Goal: Find specific page/section: Find specific page/section

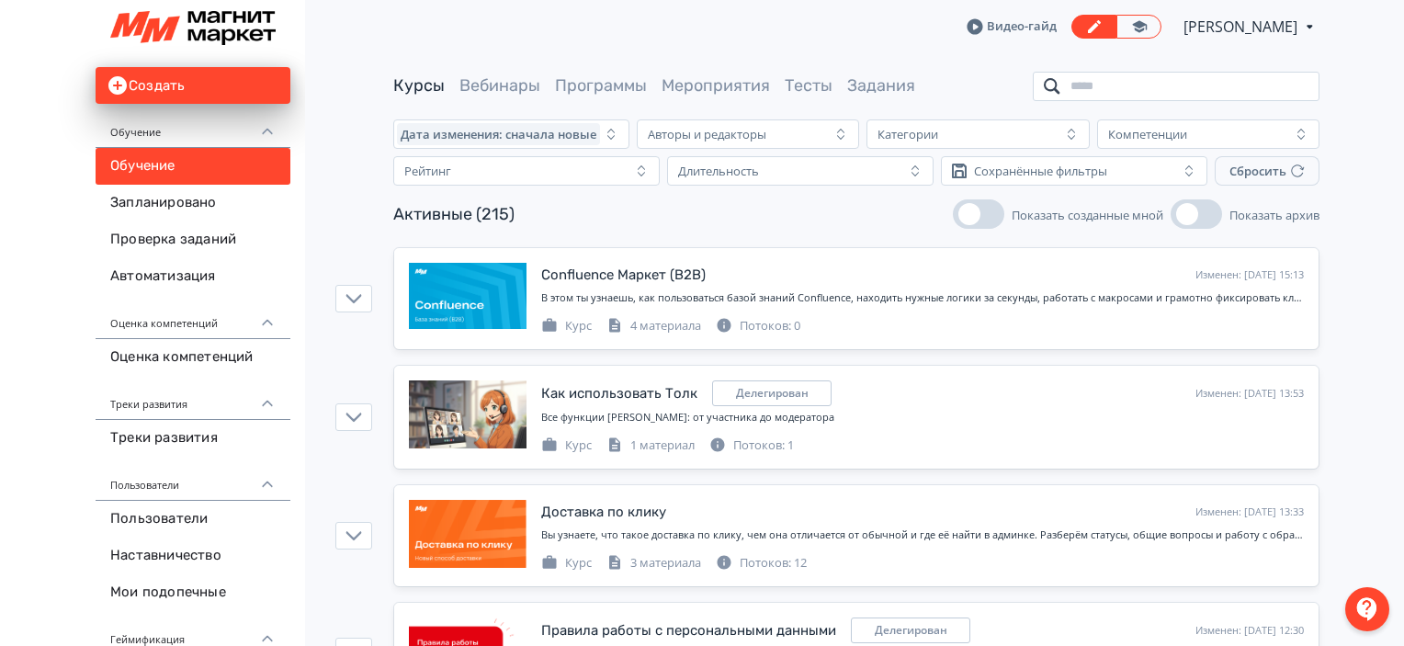
click at [1189, 95] on input "search" at bounding box center [1176, 86] width 287 height 29
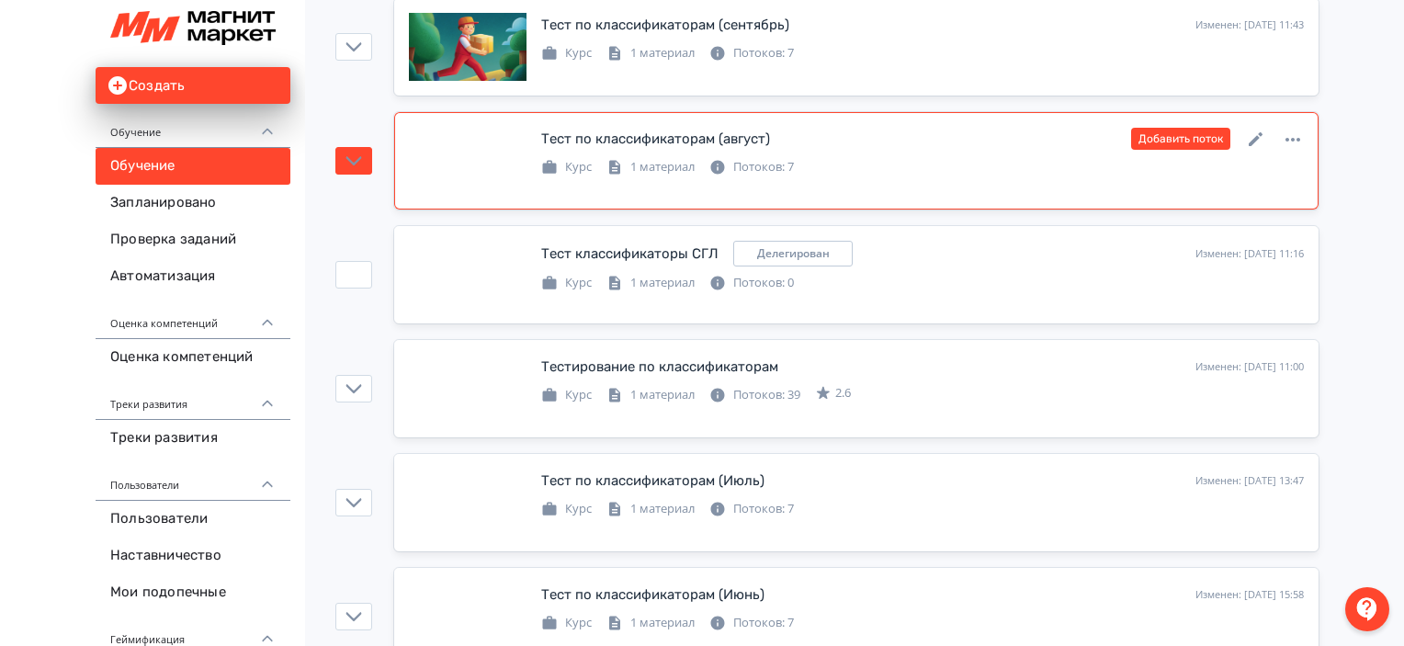
scroll to position [261, 0]
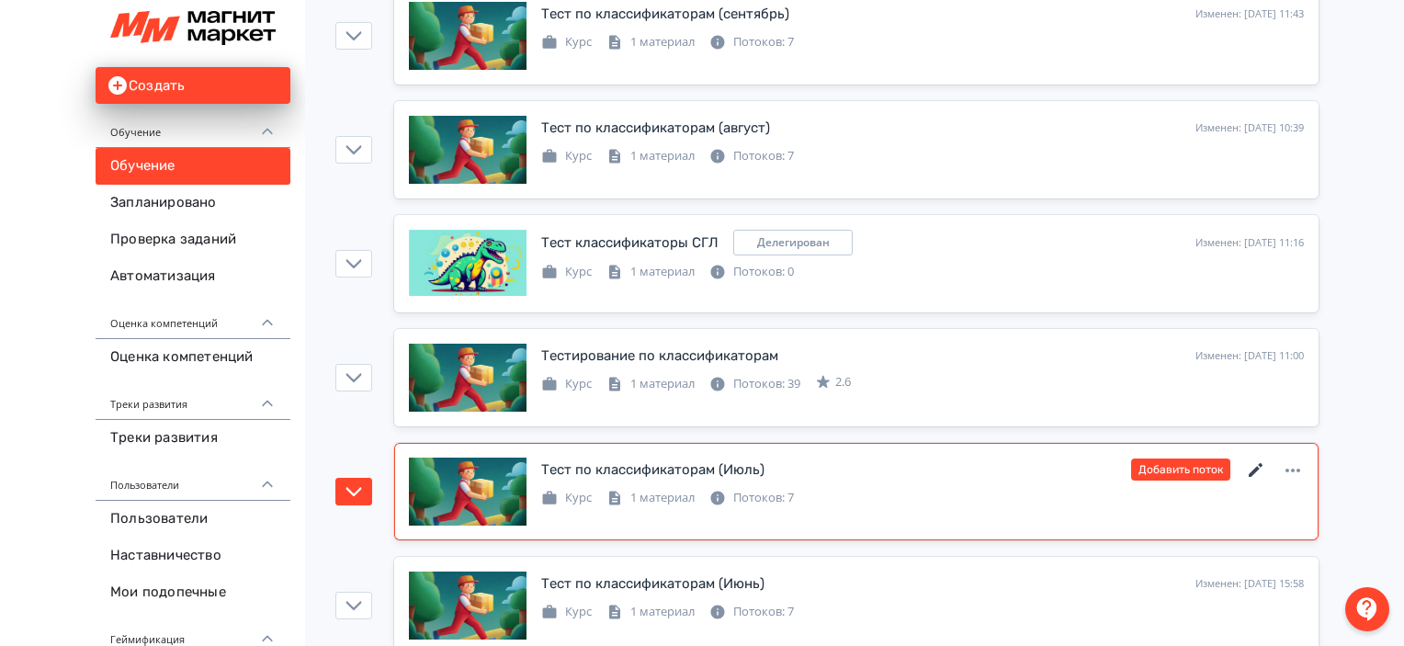
type input "******"
click at [1258, 468] on icon at bounding box center [1256, 470] width 22 height 22
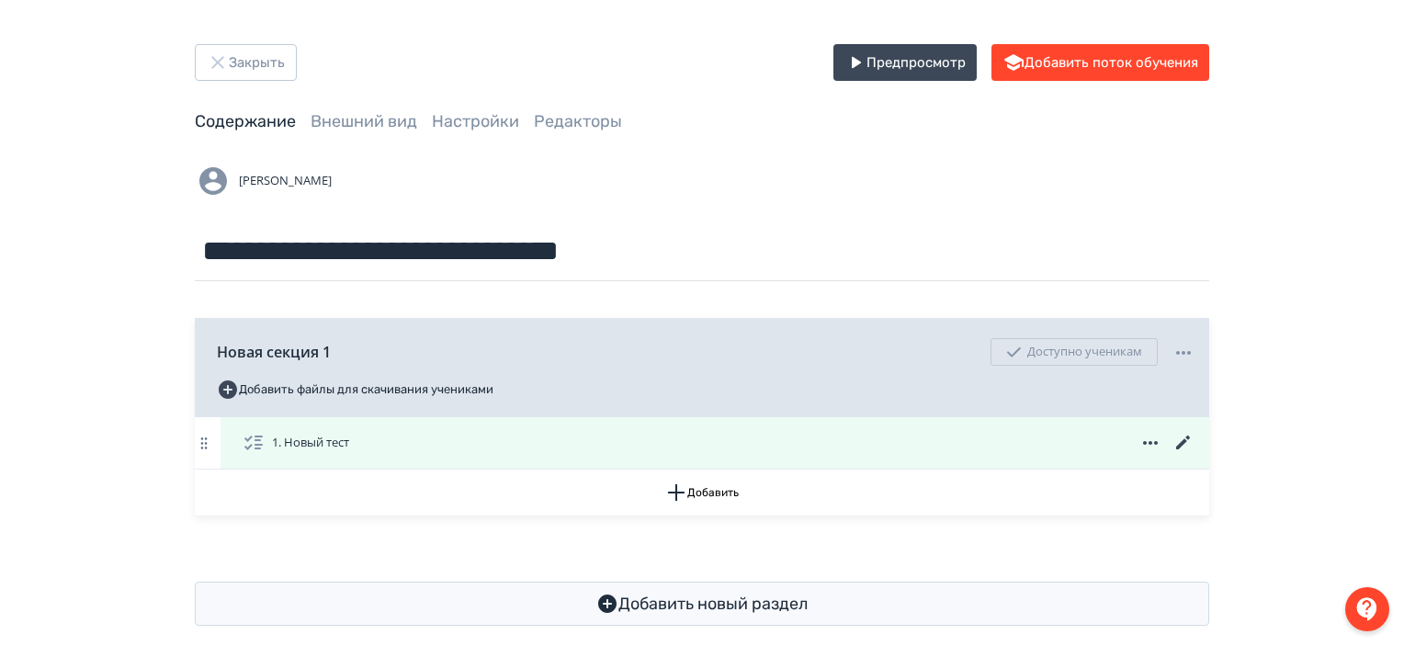
click at [1184, 432] on icon at bounding box center [1183, 443] width 22 height 22
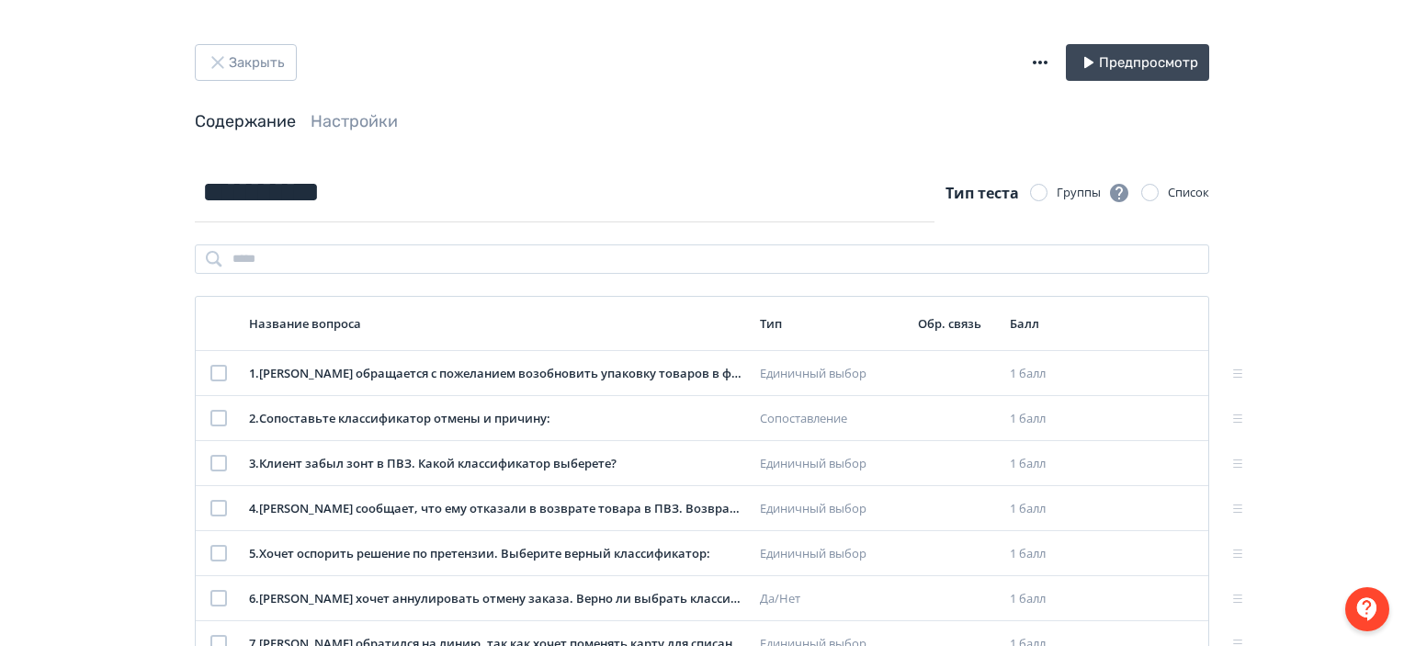
scroll to position [243, 0]
